Goal: Find contact information: Find contact information

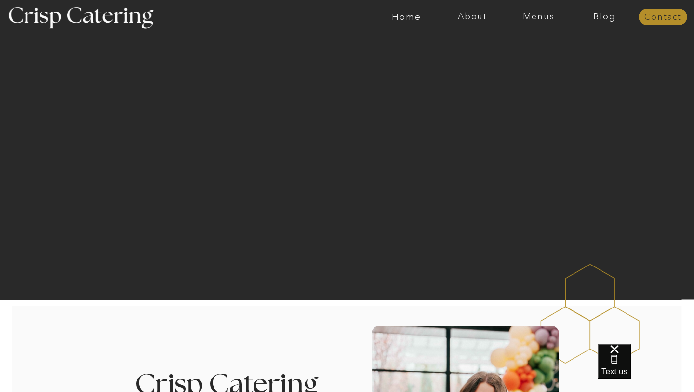
click at [662, 18] on nav "Contact" at bounding box center [663, 18] width 49 height 10
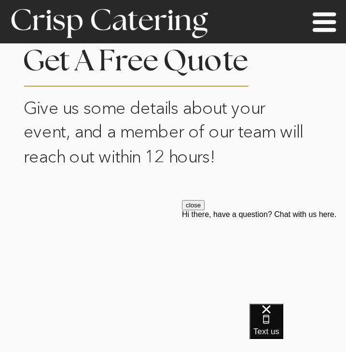
scroll to position [442, 0]
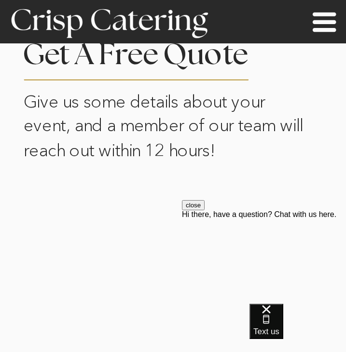
click at [204, 210] on button "close" at bounding box center [193, 205] width 23 height 10
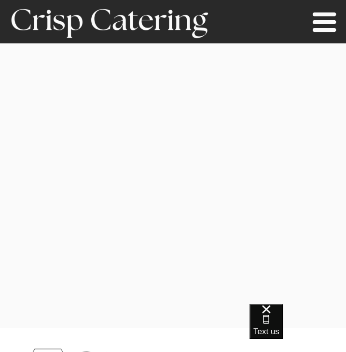
scroll to position [767, 0]
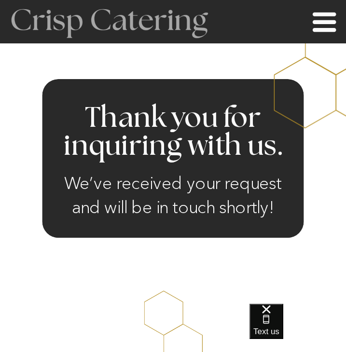
click at [151, 29] on div at bounding box center [109, 22] width 228 height 137
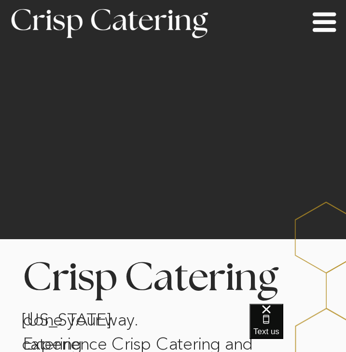
click at [311, 22] on icon at bounding box center [324, 21] width 32 height 31
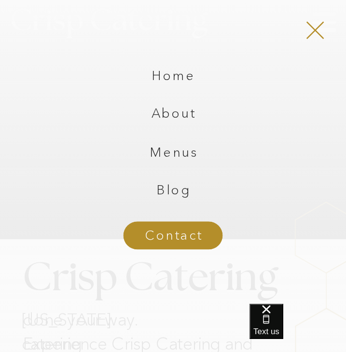
click at [173, 153] on nav "Menus" at bounding box center [173, 155] width 126 height 18
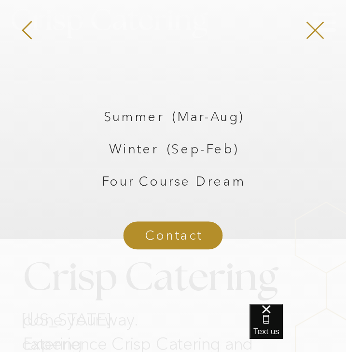
click at [315, 18] on icon at bounding box center [314, 30] width 33 height 30
